Goal: Share content: Share content

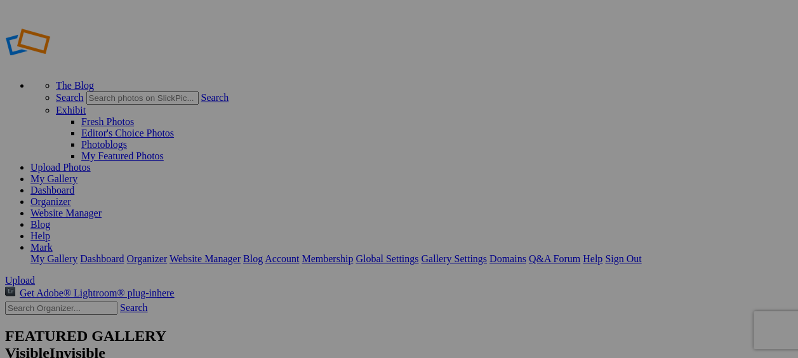
type input "[DATE]"
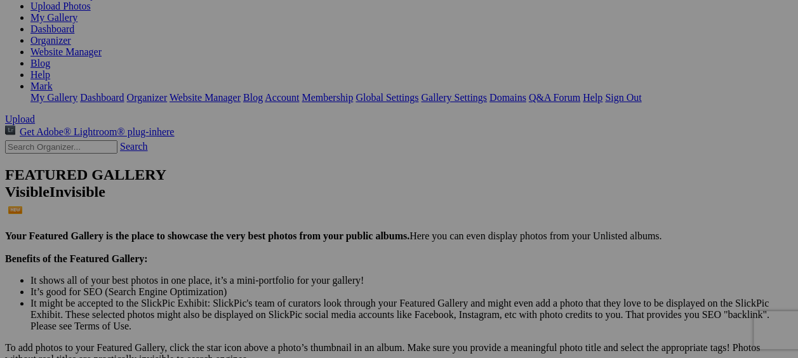
scroll to position [190, 0]
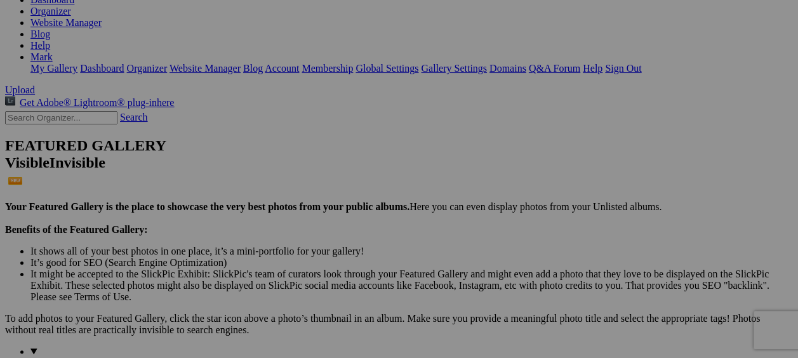
type textarea "<!-- SlickPic.com image hosting. HTML Bulk Share code Starts Here --> <div styl…"
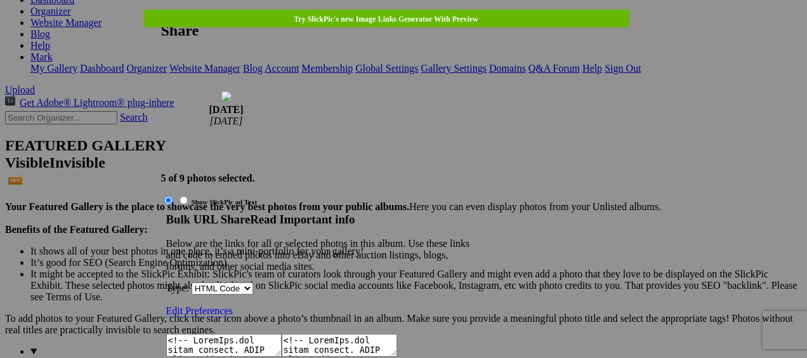
click at [282, 334] on textarea at bounding box center [224, 345] width 116 height 23
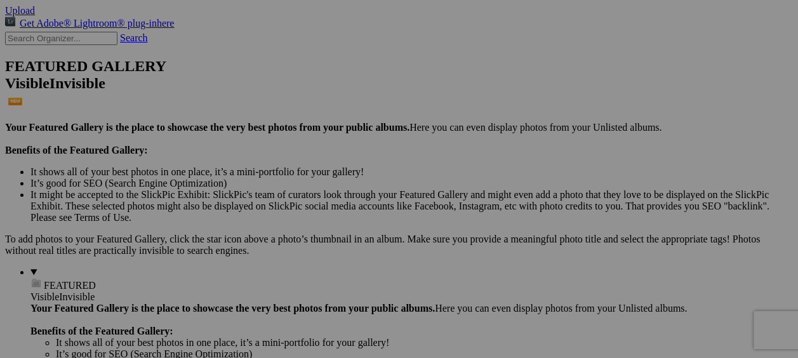
scroll to position [254, 0]
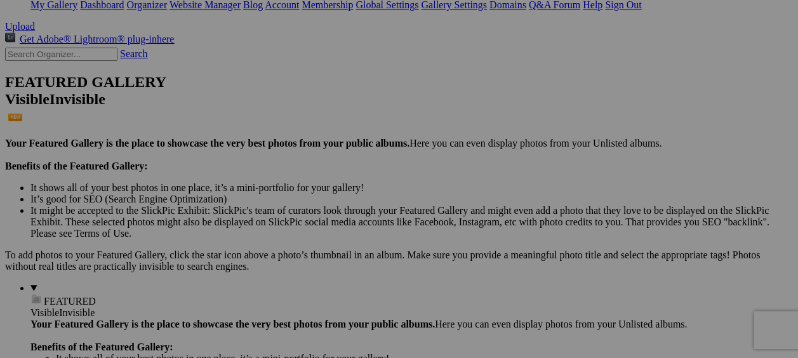
type textarea "<!-- SlickPic.com image hosting. HTML Bulk Share code Starts Here --> <div styl…"
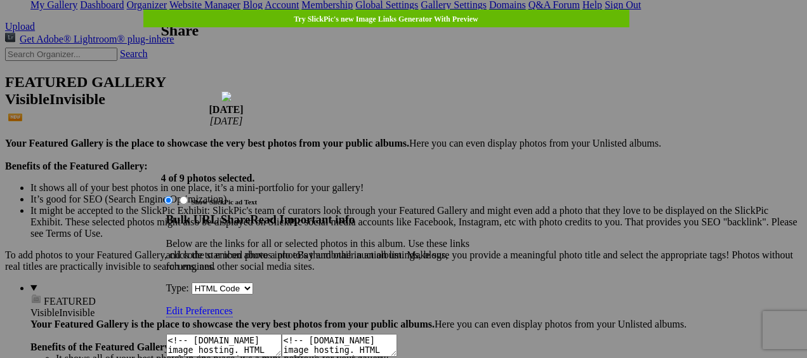
click at [282, 334] on textarea "<!-- SlickPic.com image hosting. HTML Bulk Share code Starts Here --> <div styl…" at bounding box center [224, 345] width 116 height 23
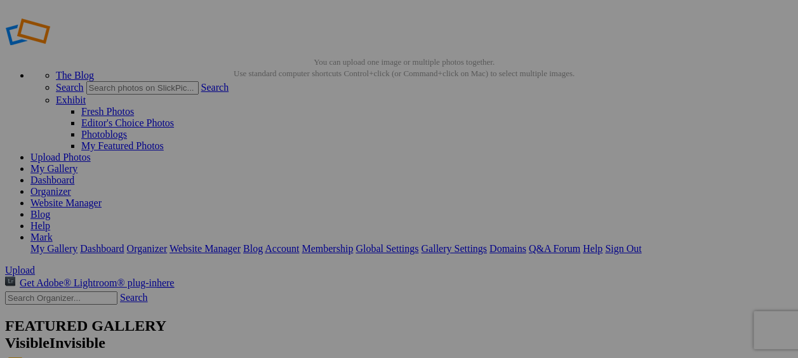
scroll to position [0, 0]
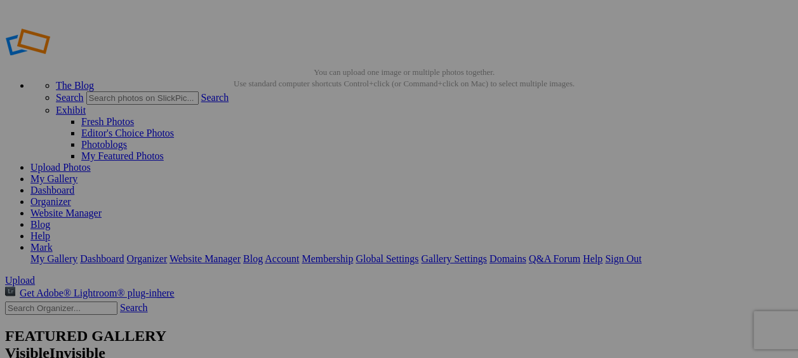
click at [641, 253] on link "Sign Out" at bounding box center [623, 258] width 36 height 11
